Goal: Check status

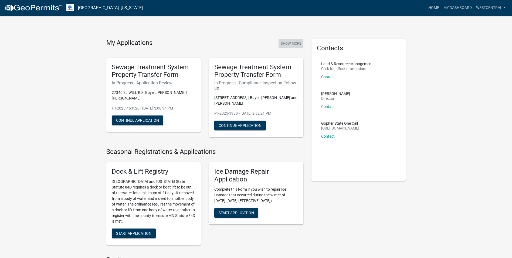
click at [291, 44] on button "Show More" at bounding box center [291, 43] width 25 height 9
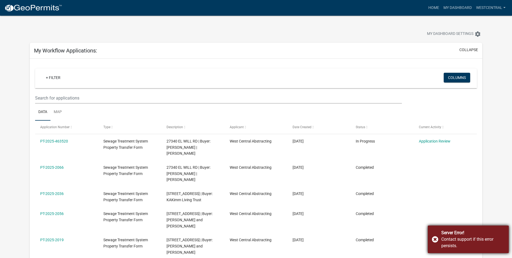
click at [434, 238] on div "Server Error! Contact support if this error persists." at bounding box center [468, 239] width 81 height 28
